Goal: Information Seeking & Learning: Learn about a topic

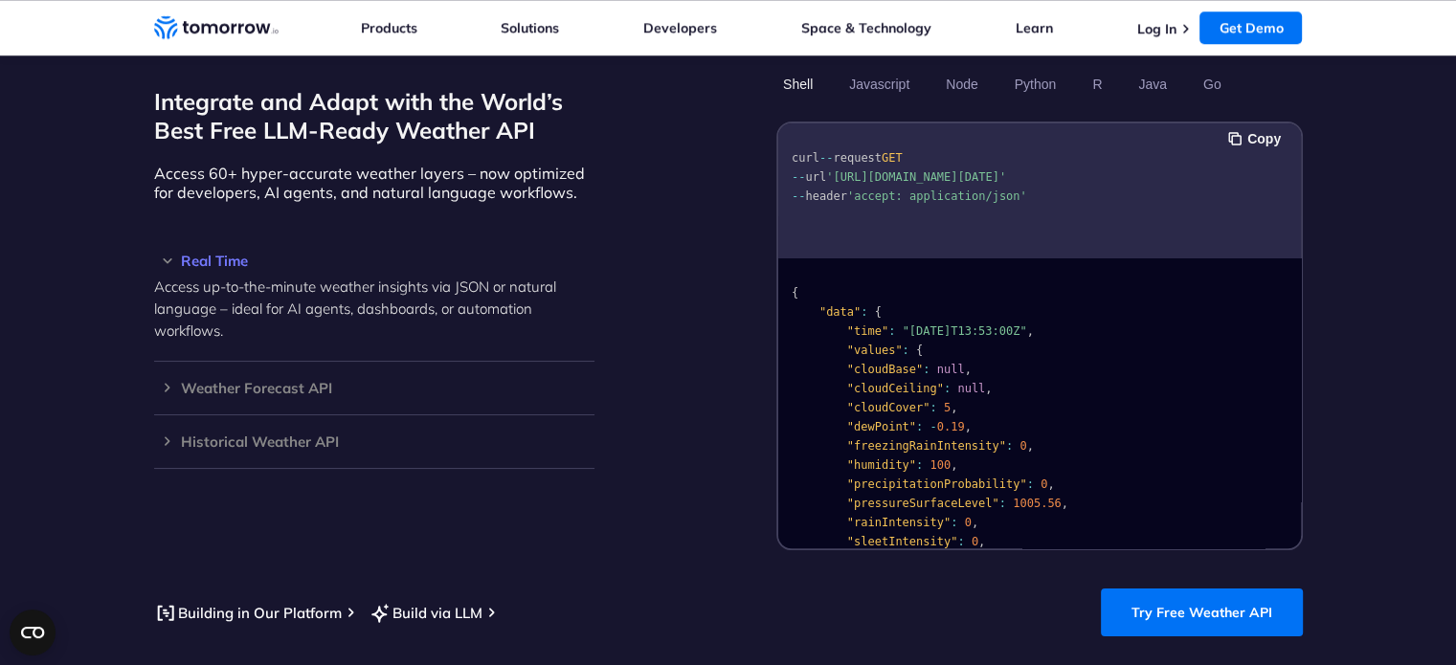
scroll to position [1627, 0]
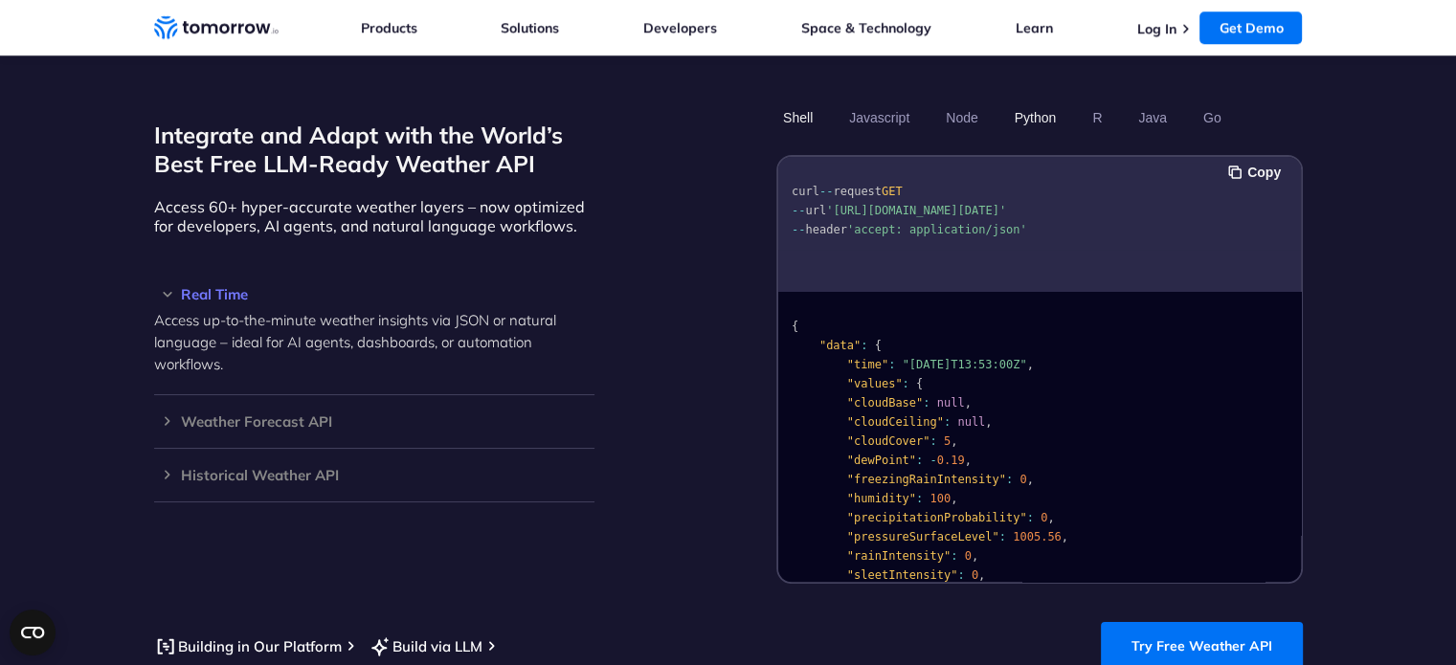
click at [1045, 101] on button "Python" at bounding box center [1035, 117] width 56 height 33
click at [1092, 101] on button "R" at bounding box center [1096, 117] width 23 height 33
click at [1030, 101] on button "Python" at bounding box center [1035, 117] width 56 height 33
click at [872, 101] on button "Javascript" at bounding box center [879, 117] width 74 height 33
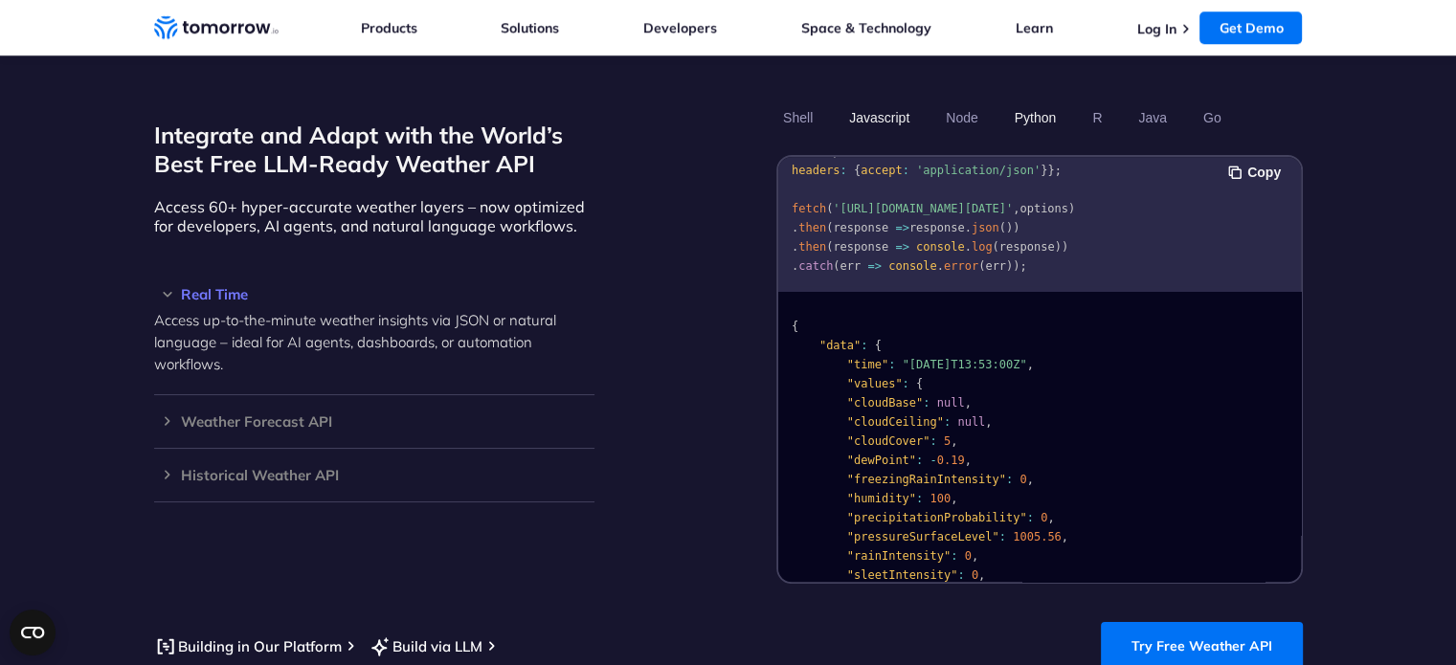
click at [1025, 101] on button "Python" at bounding box center [1035, 117] width 56 height 33
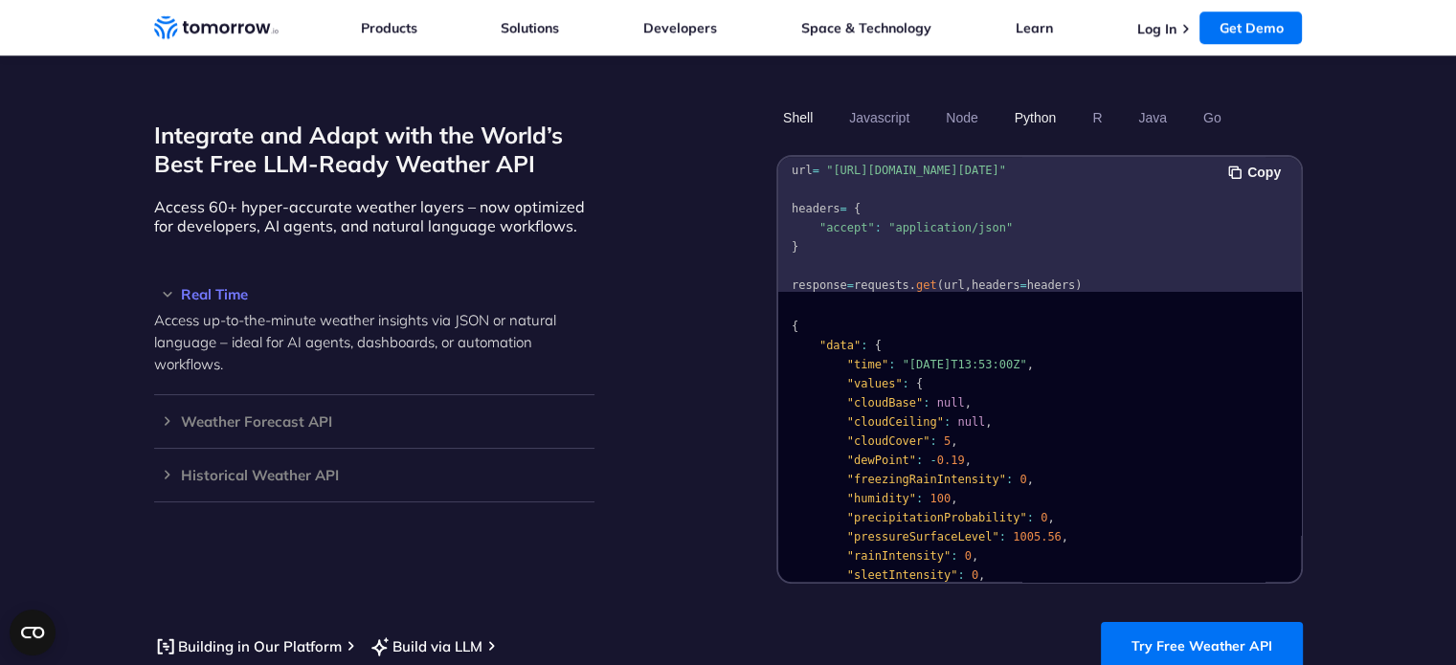
click at [796, 101] on button "Shell" at bounding box center [797, 117] width 43 height 33
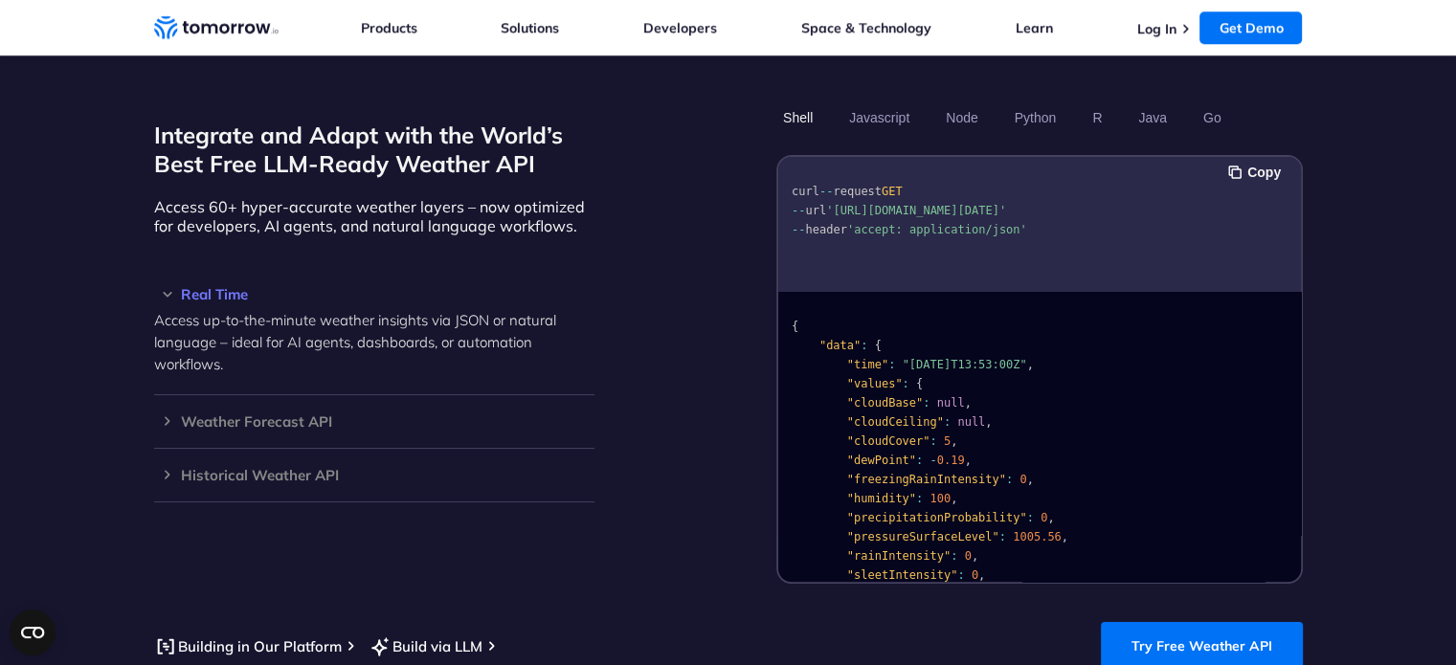
scroll to position [0, 0]
click at [1040, 101] on button "Python" at bounding box center [1035, 117] width 56 height 33
click at [1211, 101] on button "Go" at bounding box center [1212, 117] width 32 height 33
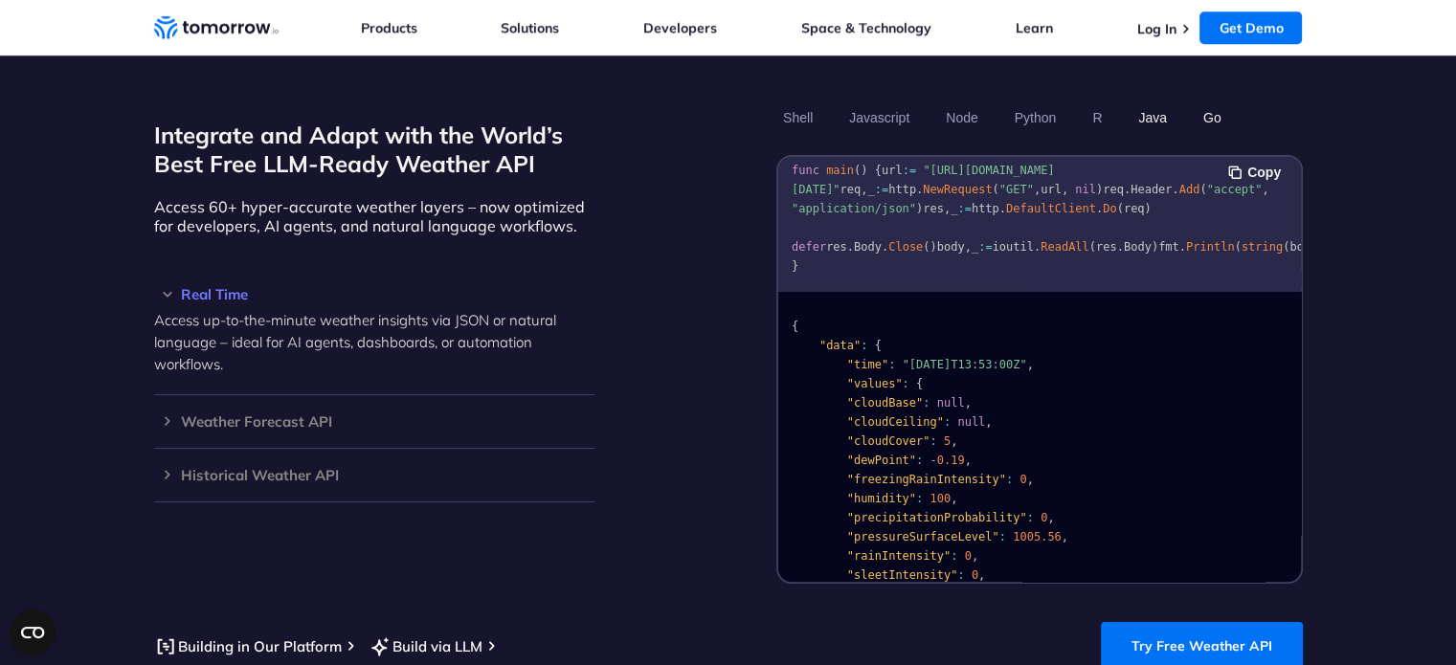
click at [1156, 101] on button "Java" at bounding box center [1152, 117] width 42 height 33
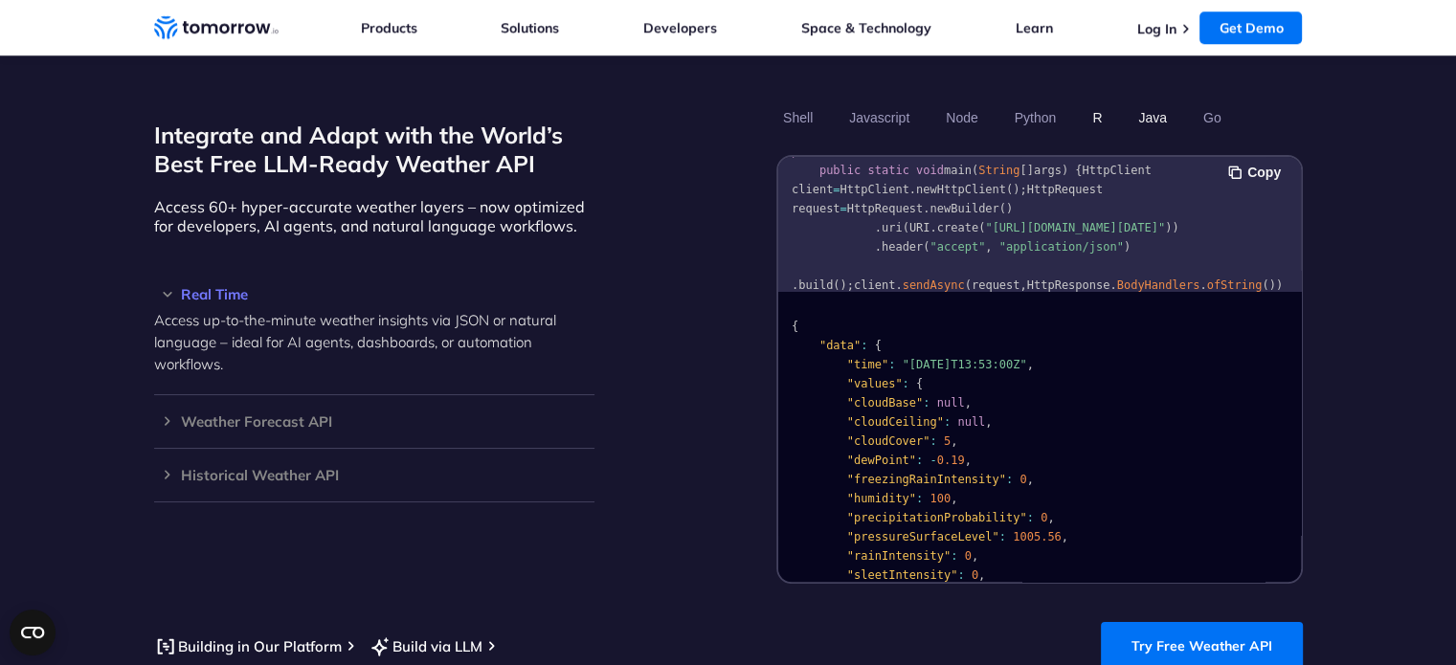
click at [1093, 101] on button "R" at bounding box center [1096, 117] width 23 height 33
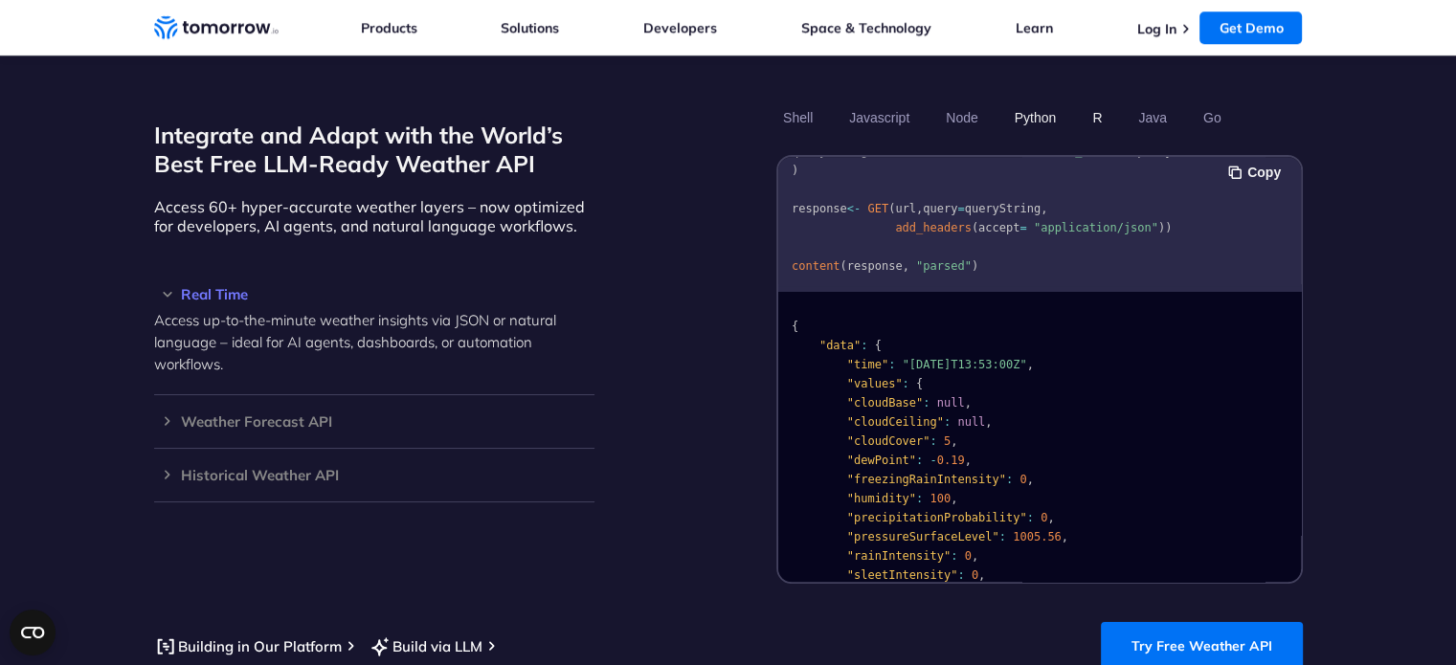
click at [1026, 103] on button "Python" at bounding box center [1035, 117] width 56 height 33
click at [942, 101] on button "Node" at bounding box center [961, 117] width 45 height 33
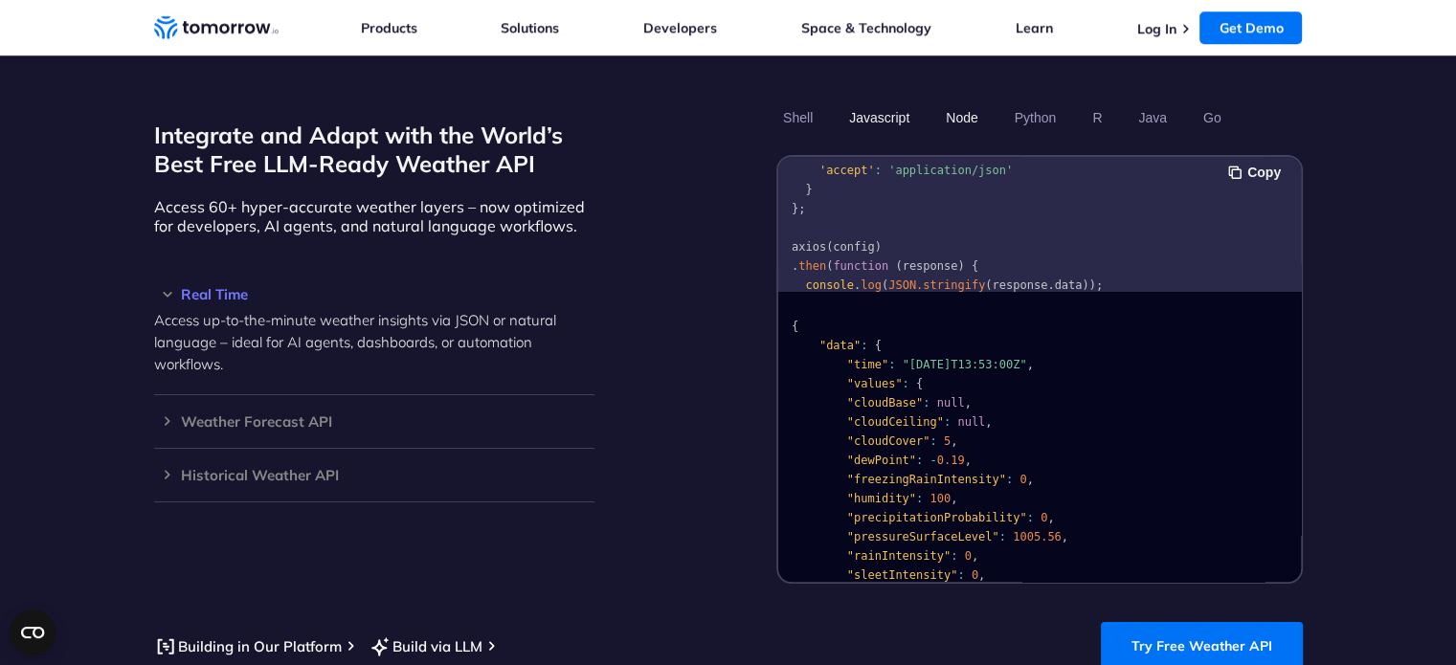
click at [879, 102] on button "Javascript" at bounding box center [879, 117] width 74 height 33
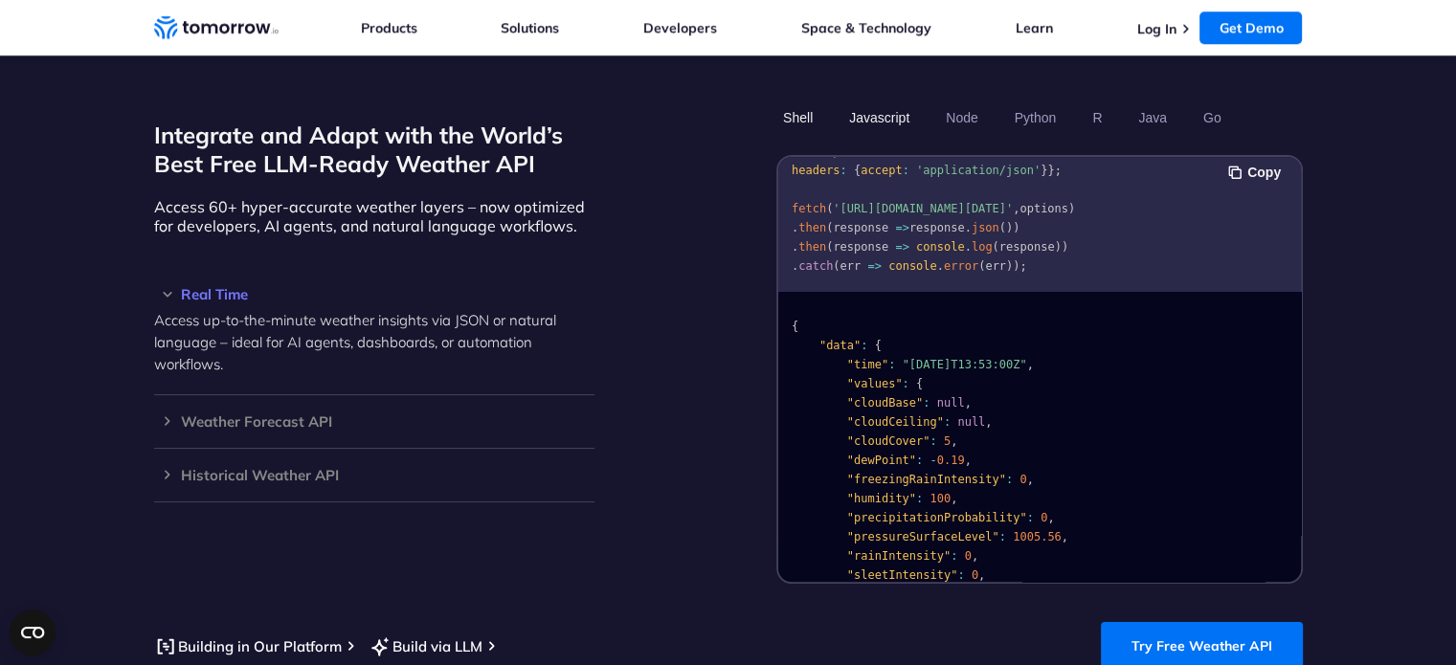
click at [800, 101] on button "Shell" at bounding box center [797, 117] width 43 height 33
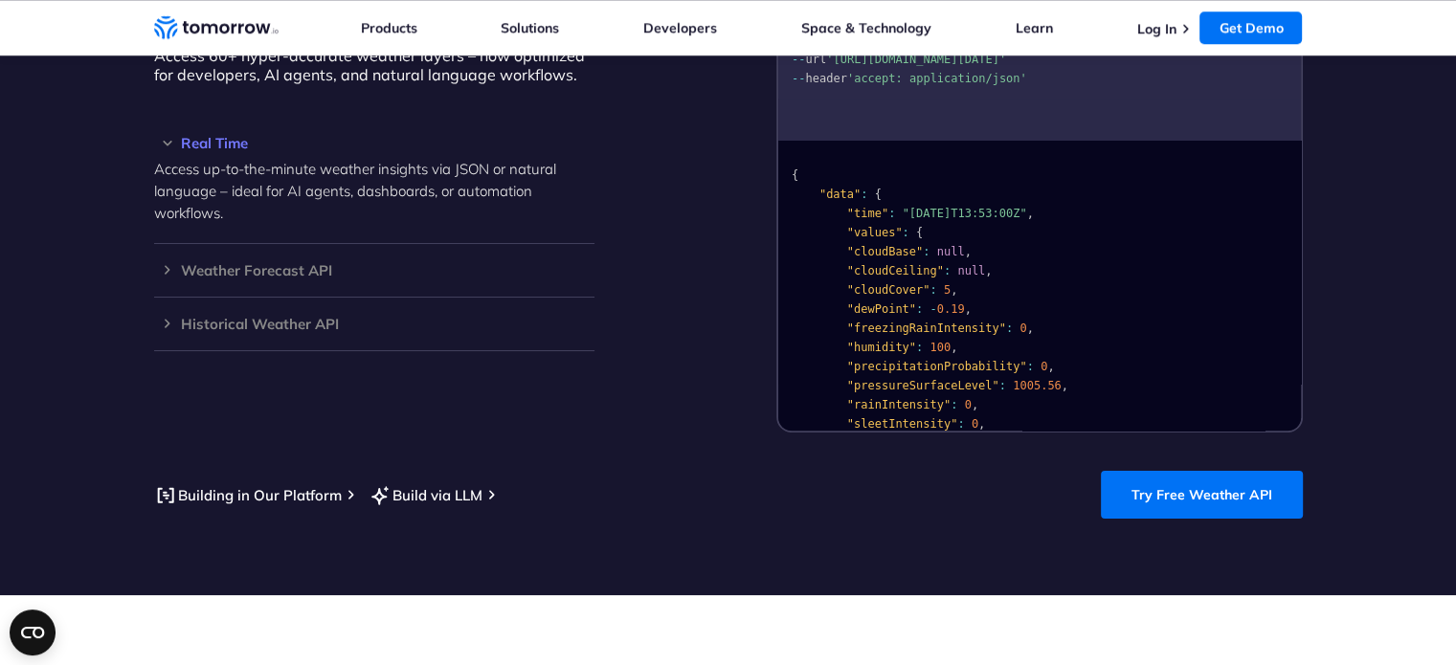
scroll to position [1627, 0]
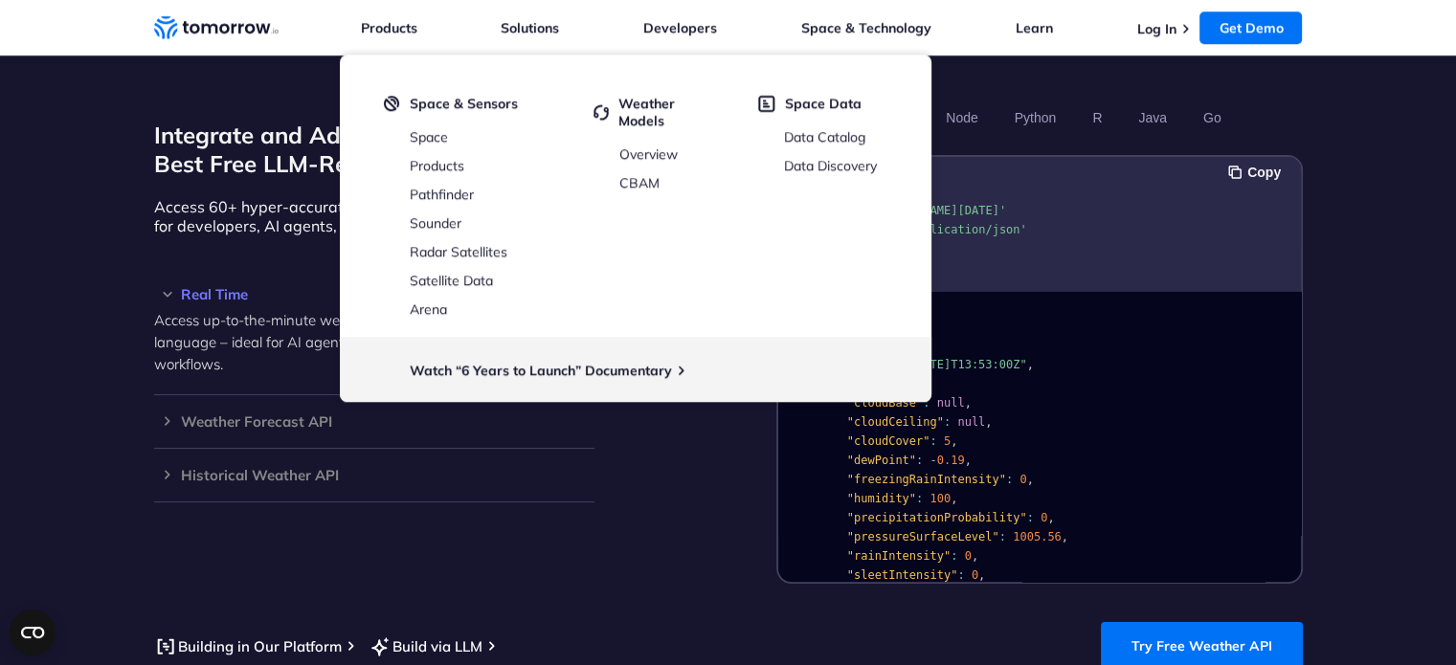
click at [710, 466] on div "Integrate and Adapt with the World’s Best Free LLM-Ready Weather API Access 60+…" at bounding box center [728, 342] width 1149 height 482
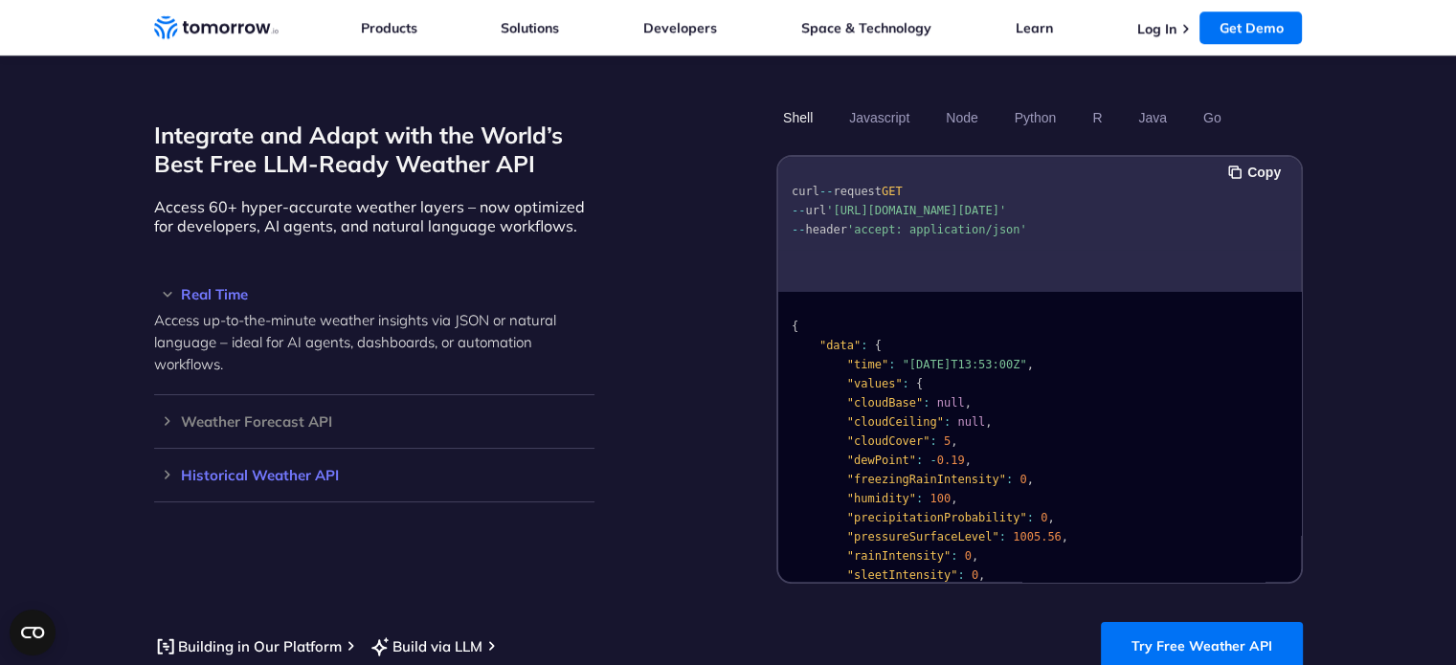
click at [161, 468] on h3 "Historical Weather API" at bounding box center [374, 475] width 440 height 14
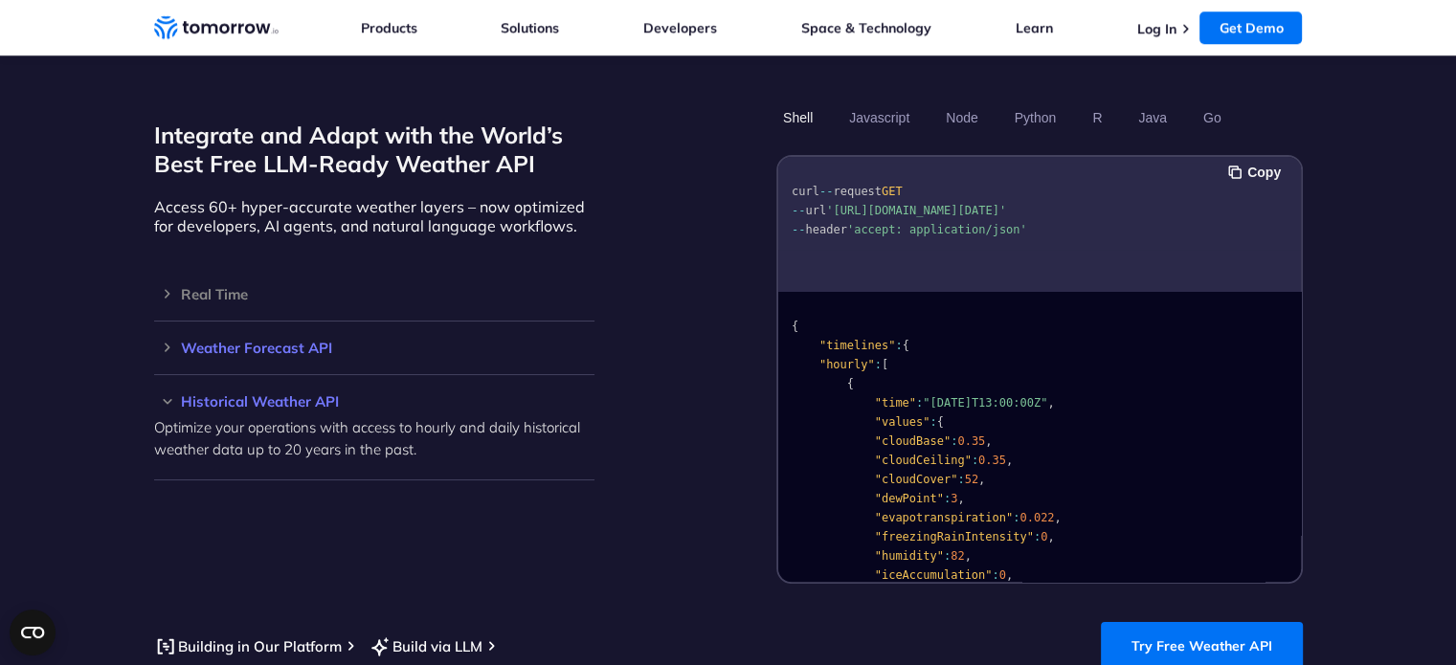
click at [407, 341] on h3 "Weather Forecast API" at bounding box center [374, 348] width 440 height 14
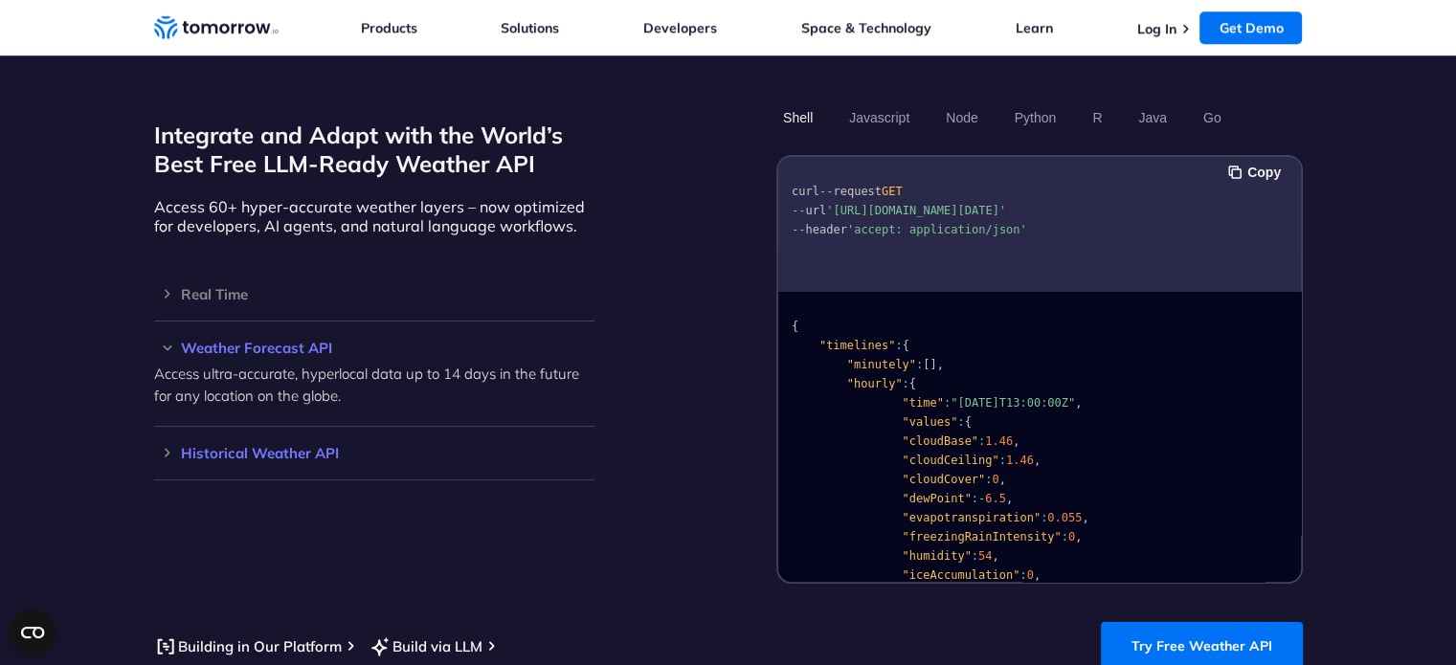
click at [368, 446] on h3 "Historical Weather API" at bounding box center [374, 453] width 440 height 14
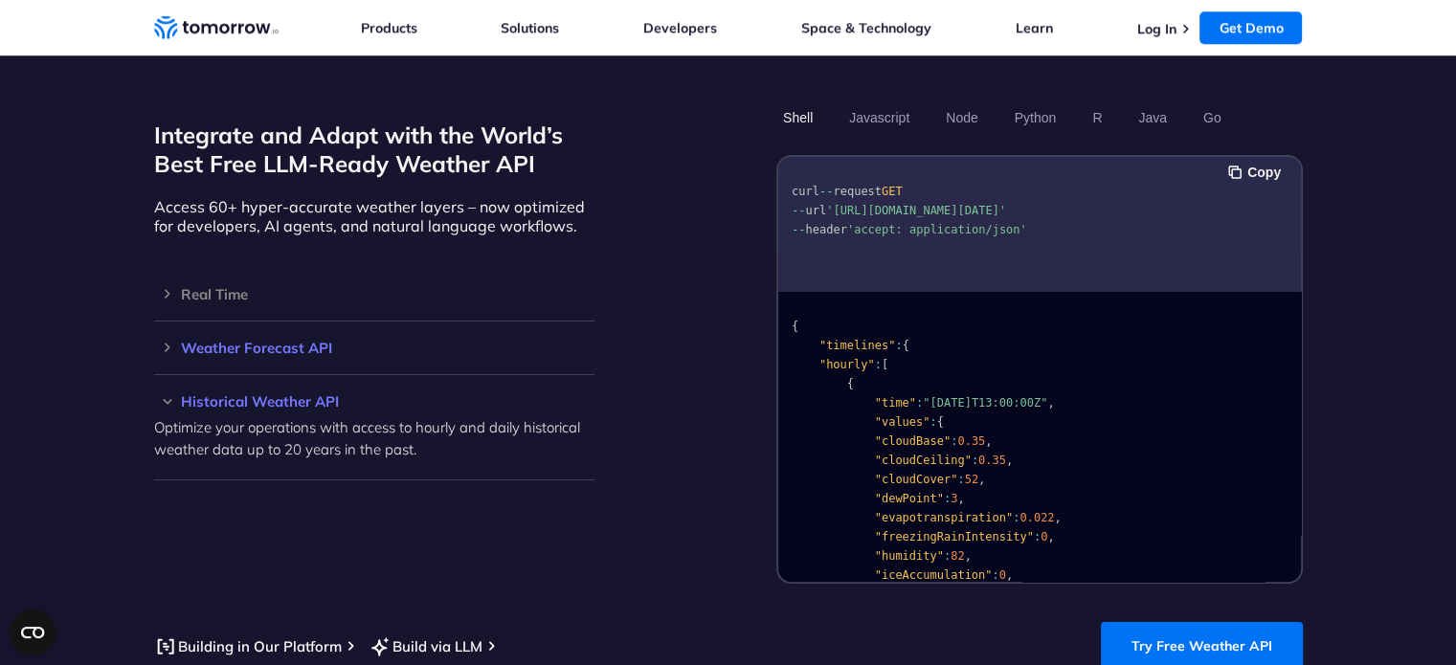
click at [359, 337] on div "Weather Forecast API Access ultra-accurate, hyperlocal data up to 14 days in th…" at bounding box center [374, 349] width 440 height 54
click at [301, 336] on div "Weather Forecast API Access ultra-accurate, hyperlocal data up to 14 days in th…" at bounding box center [374, 349] width 440 height 54
click at [287, 341] on h3 "Weather Forecast API" at bounding box center [374, 348] width 440 height 14
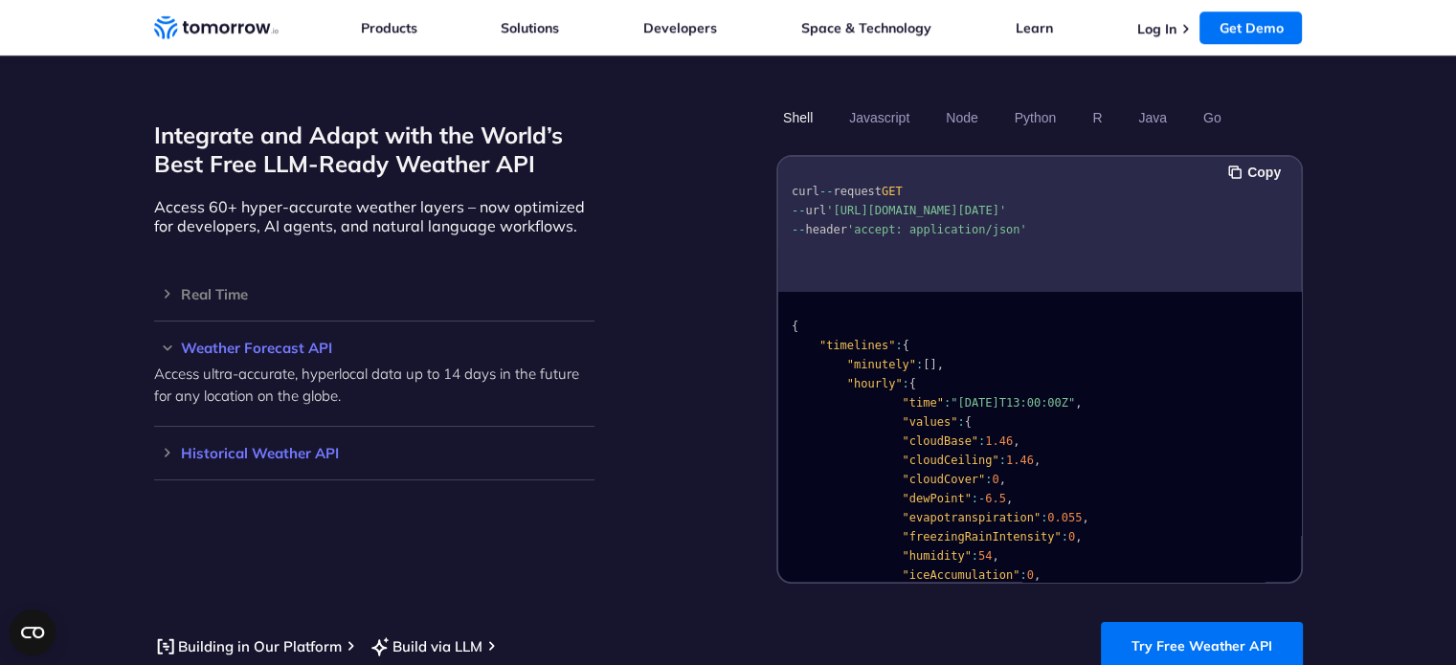
click at [294, 446] on h3 "Historical Weather API" at bounding box center [374, 453] width 440 height 14
